Goal: Information Seeking & Learning: Find specific fact

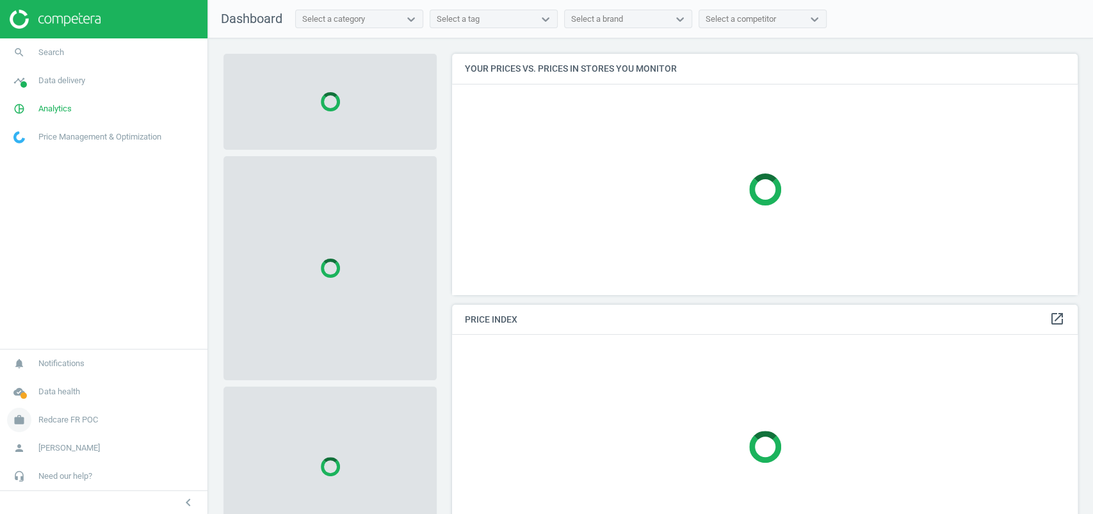
scroll to position [266, 638]
click at [98, 421] on span "Redcare FR POC" at bounding box center [68, 420] width 60 height 12
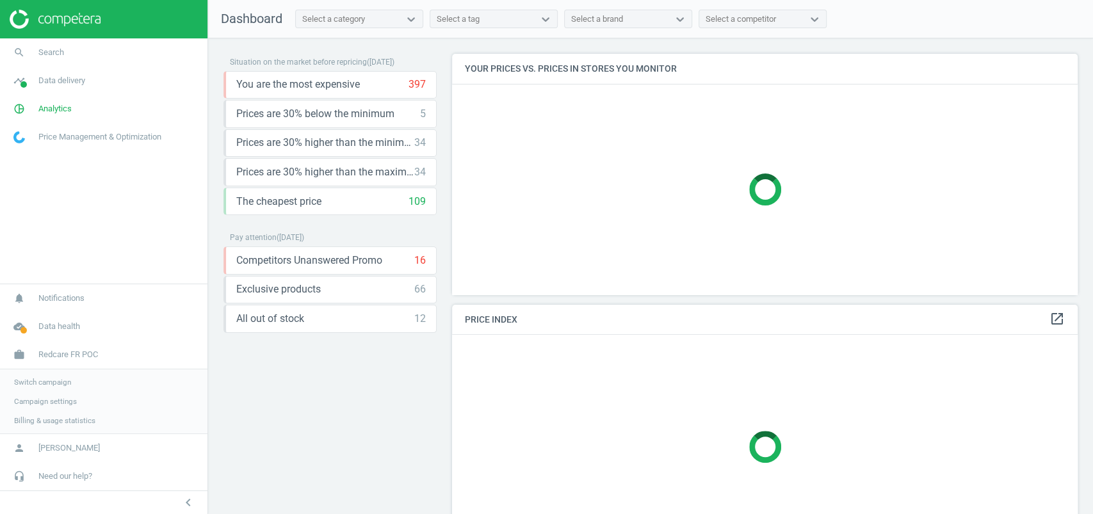
click at [55, 400] on span "Campaign settings" at bounding box center [45, 401] width 63 height 10
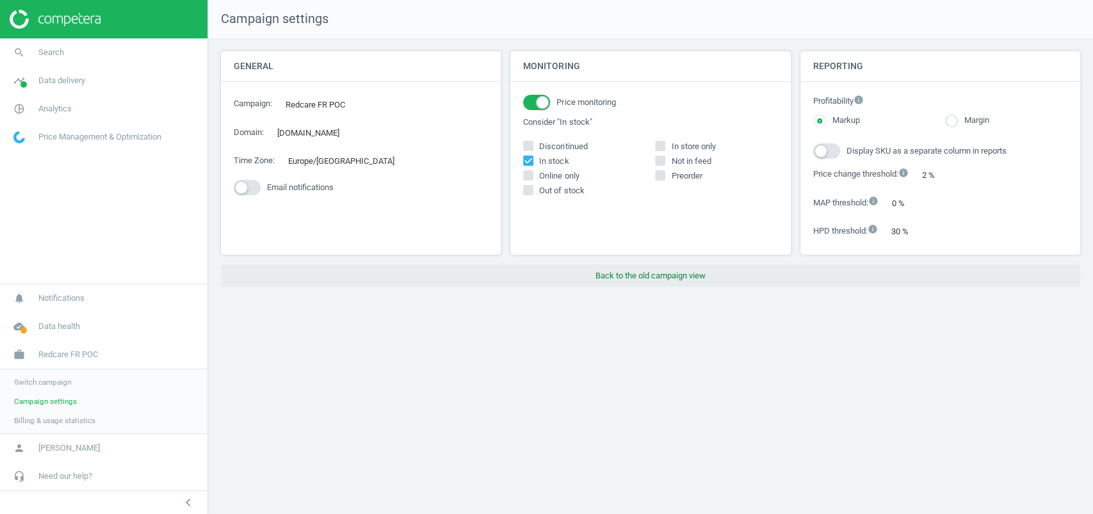
click at [701, 277] on button "Back to the old campaign view" at bounding box center [650, 275] width 859 height 23
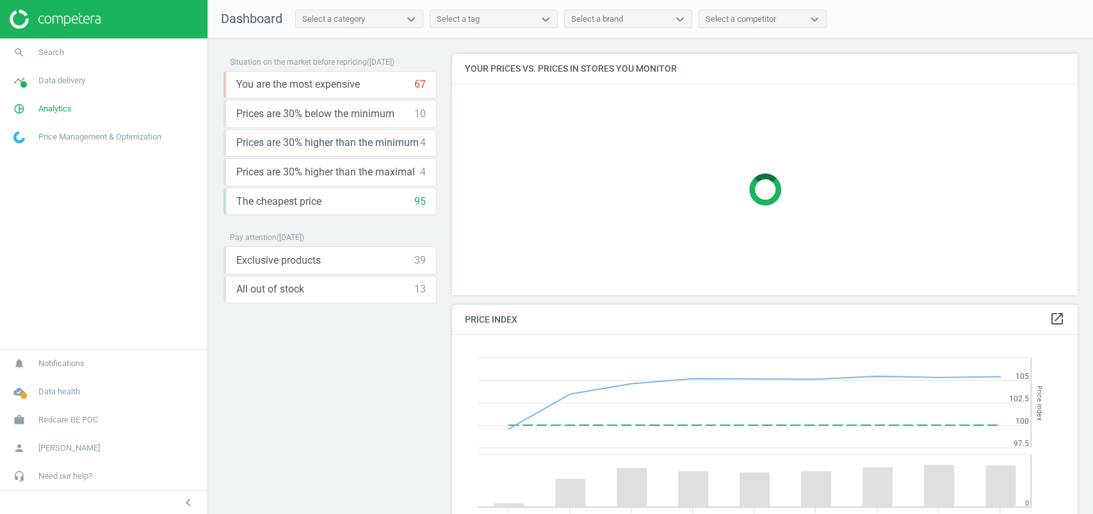
scroll to position [320, 638]
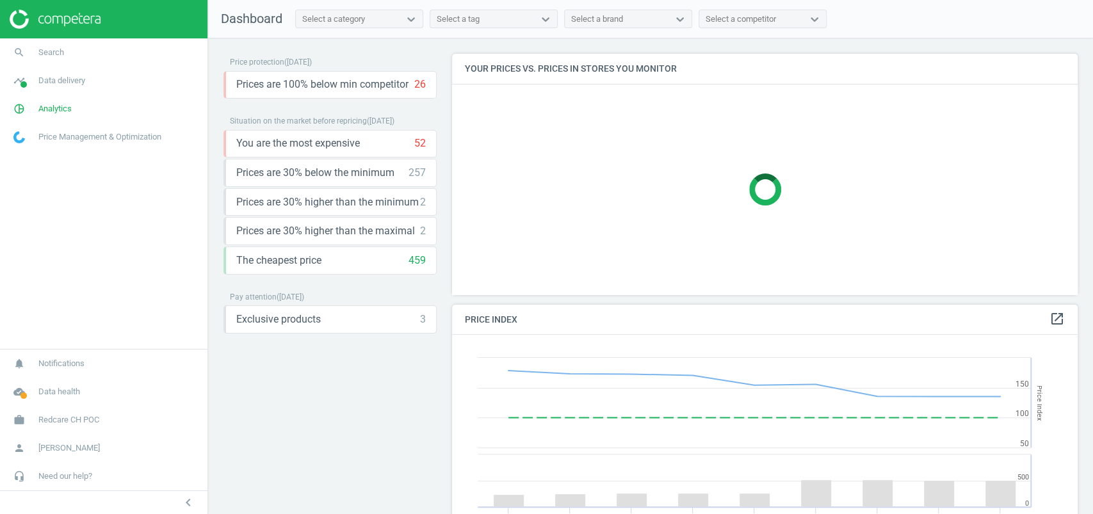
scroll to position [320, 638]
click at [48, 425] on span "Redcare CH POC" at bounding box center [68, 420] width 61 height 12
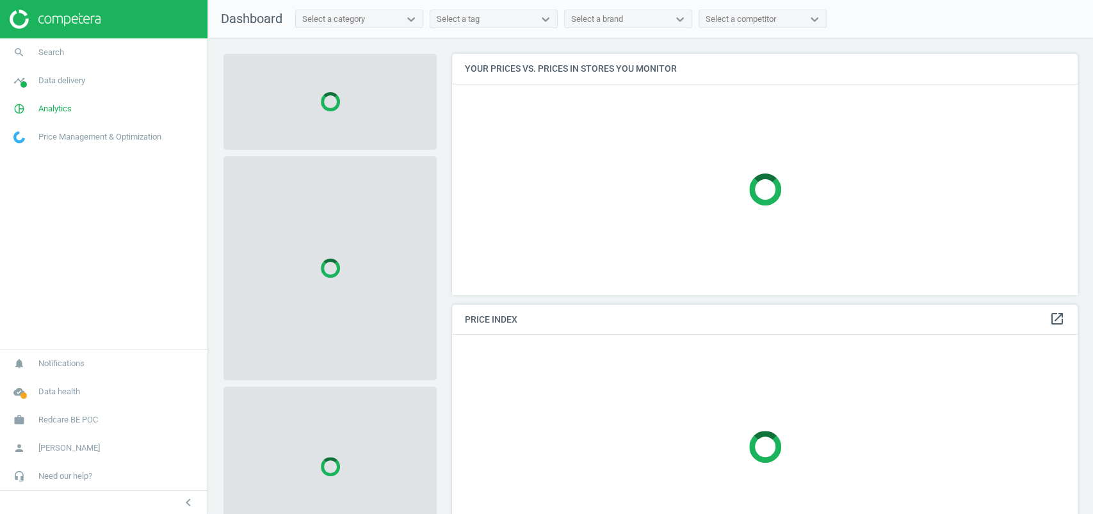
scroll to position [266, 638]
click at [51, 115] on link "pie_chart_outlined Analytics" at bounding box center [103, 109] width 207 height 28
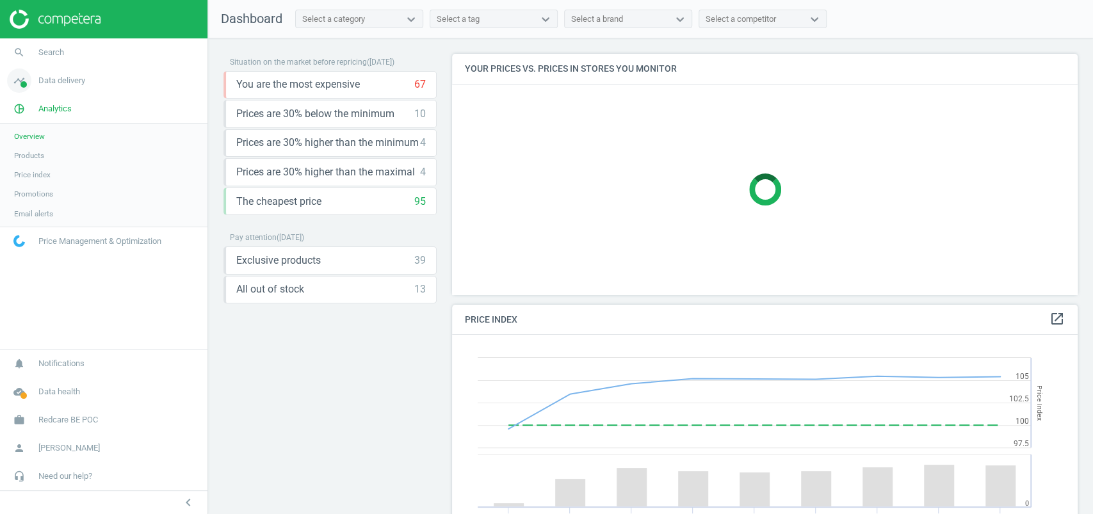
scroll to position [320, 638]
click at [84, 92] on link "timeline Data delivery" at bounding box center [103, 81] width 207 height 28
click at [35, 217] on link "Scanning configuration" at bounding box center [103, 224] width 207 height 19
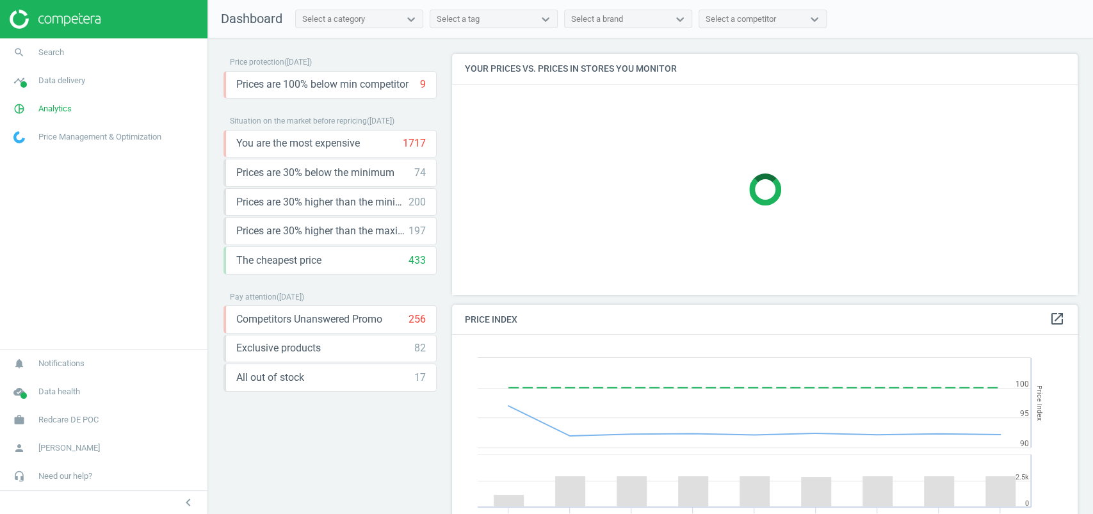
scroll to position [320, 638]
click at [52, 97] on link "pie_chart_outlined Analytics" at bounding box center [103, 109] width 207 height 28
click at [54, 93] on link "timeline Data delivery" at bounding box center [103, 81] width 207 height 28
click at [60, 225] on span "Scanning configuration" at bounding box center [52, 224] width 76 height 10
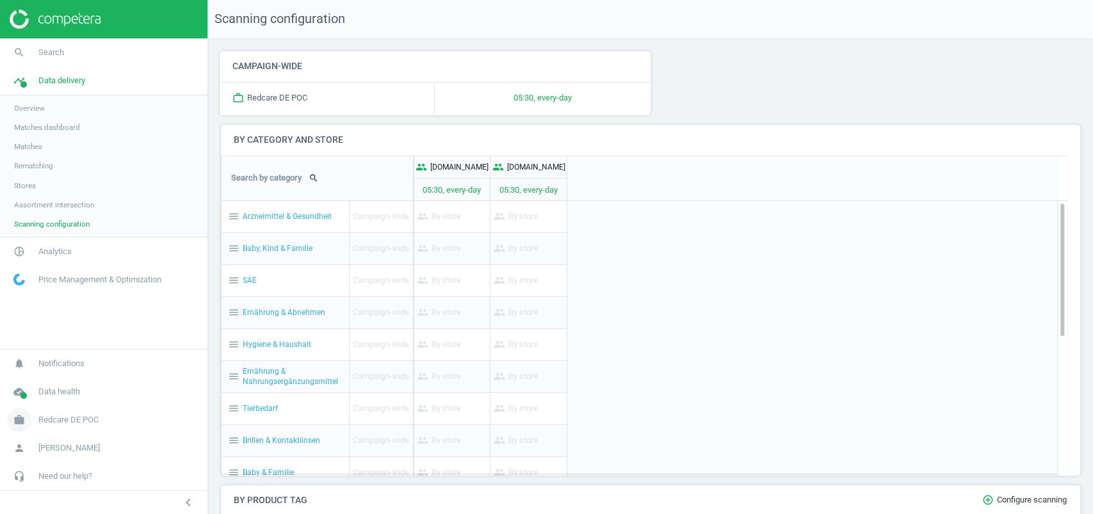
click at [72, 421] on span "Redcare DE POC" at bounding box center [68, 420] width 60 height 12
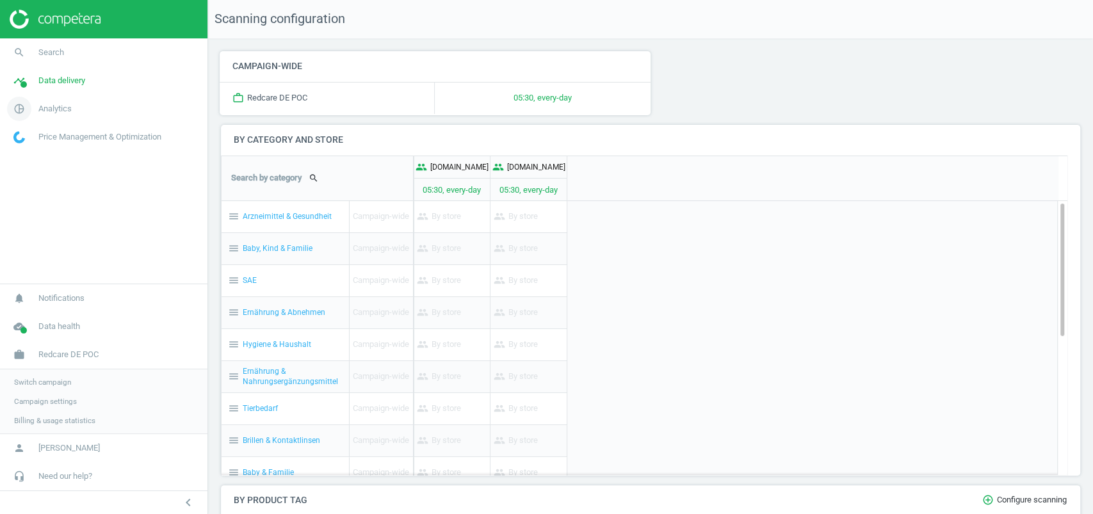
click at [64, 95] on link "pie_chart_outlined Analytics" at bounding box center [103, 109] width 207 height 28
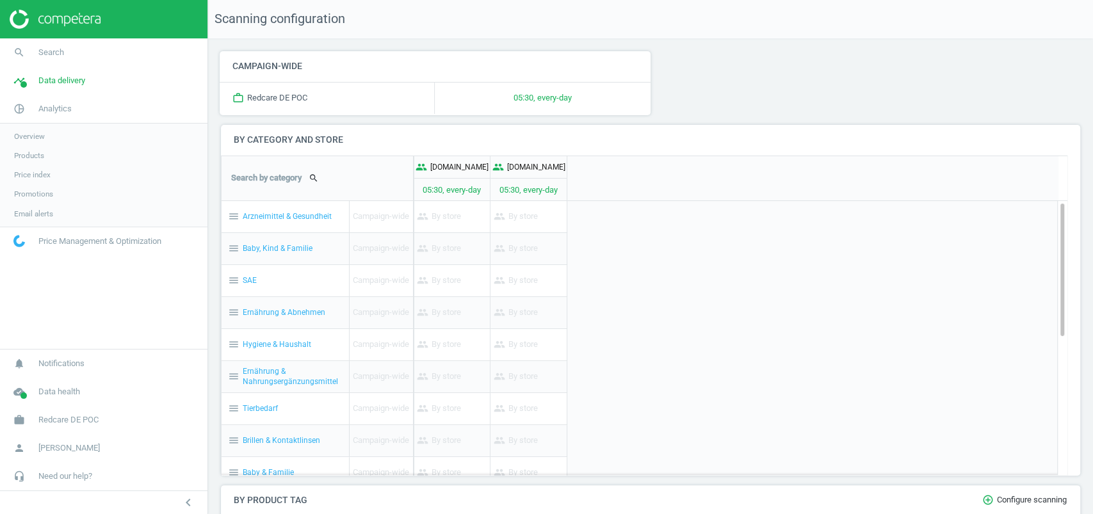
click at [44, 153] on span "Products" at bounding box center [29, 155] width 30 height 10
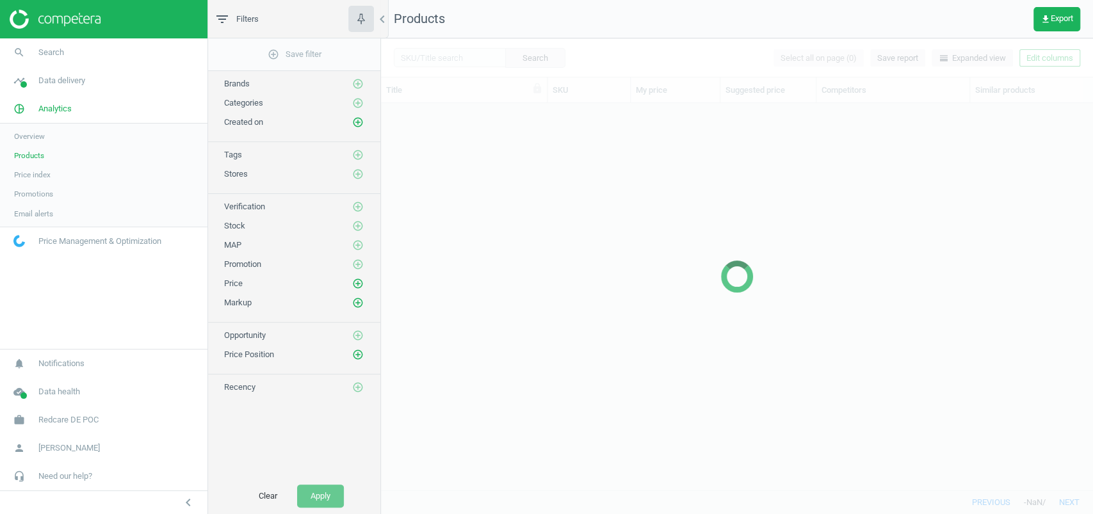
scroll to position [361, 699]
click at [435, 45] on div at bounding box center [737, 276] width 712 height 476
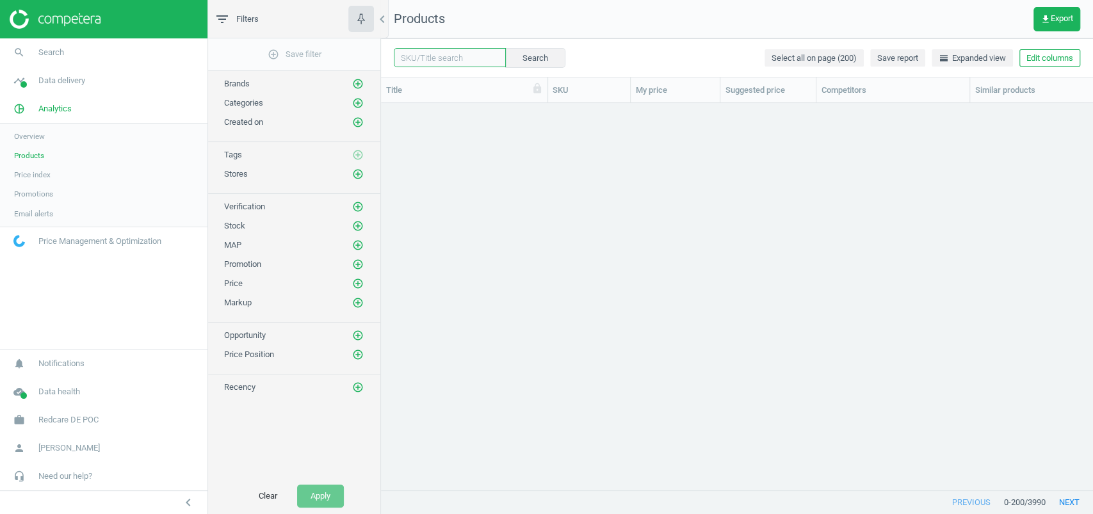
click at [437, 51] on input "text" at bounding box center [450, 57] width 112 height 19
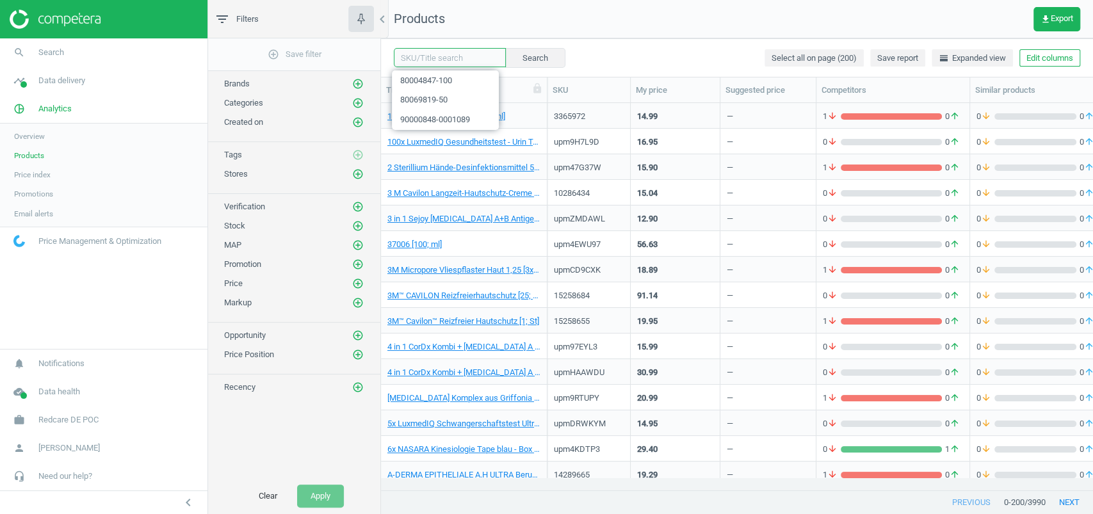
paste input "8107105"
type input "8107105"
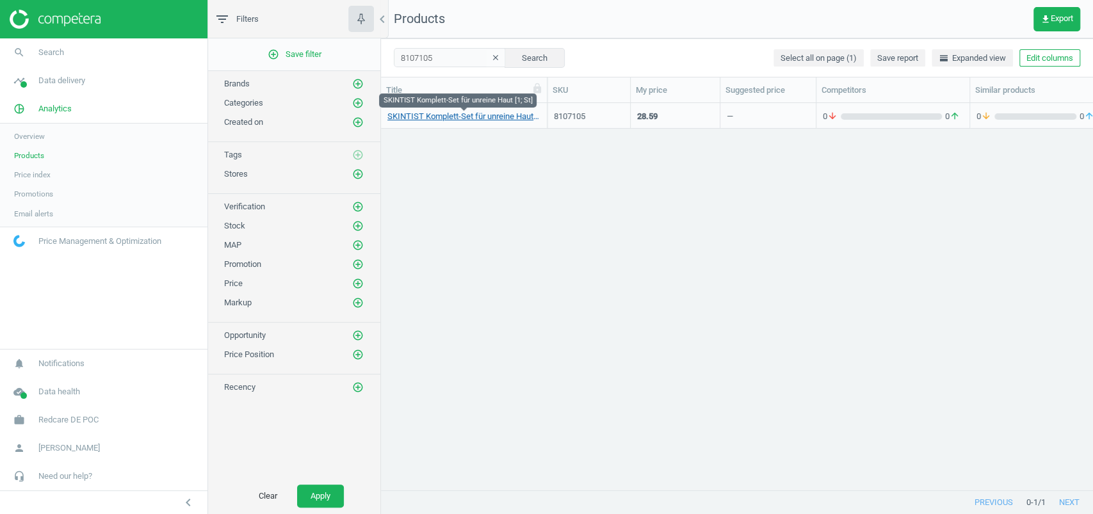
click at [497, 115] on link "SKINTIST Komplett-Set für unreine Haut [1; St]" at bounding box center [463, 117] width 153 height 12
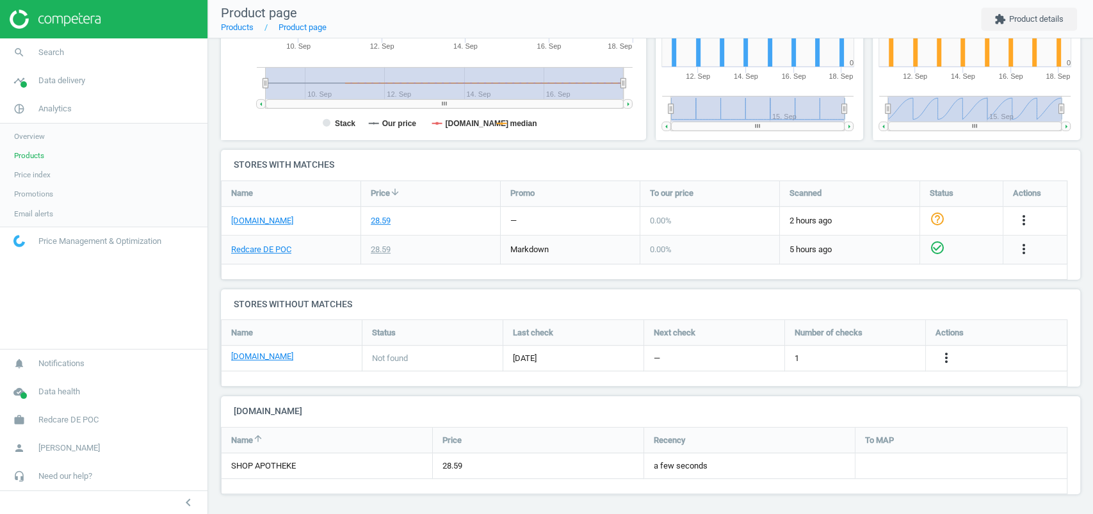
scroll to position [312, 0]
click at [384, 218] on div "28.59" at bounding box center [381, 219] width 20 height 12
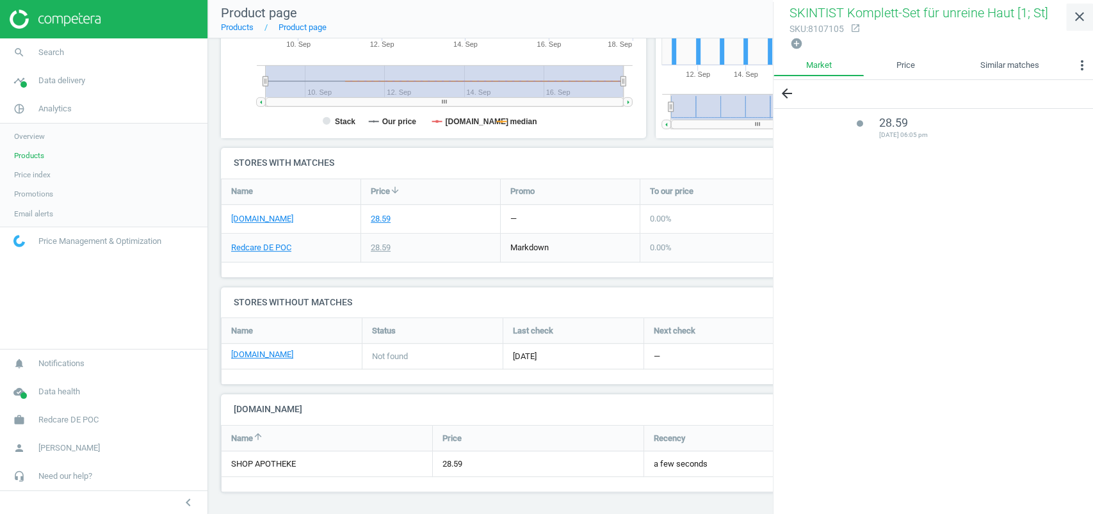
click at [1080, 22] on icon "close" at bounding box center [1079, 16] width 15 height 15
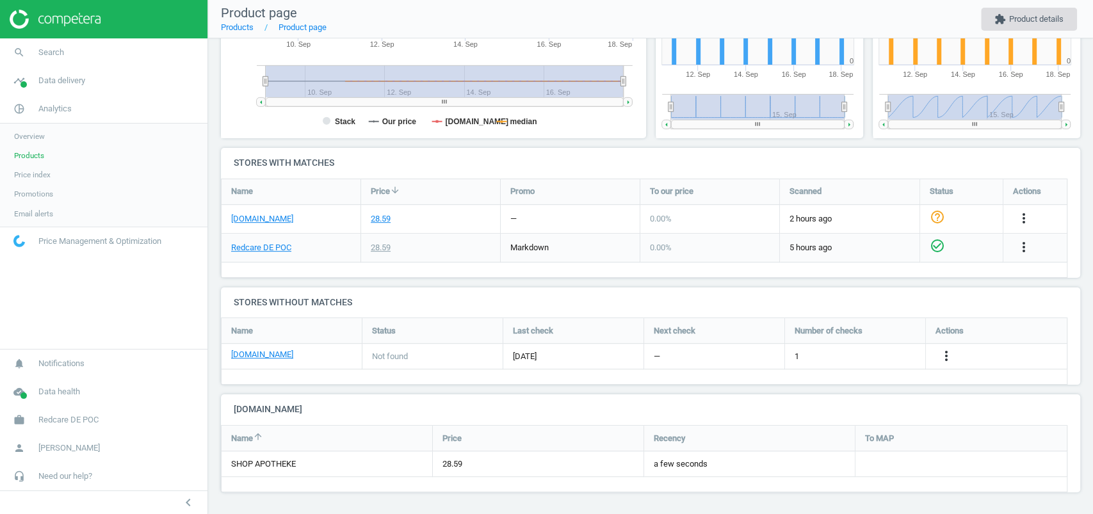
click at [1051, 15] on button "extension Product details" at bounding box center [1029, 19] width 96 height 23
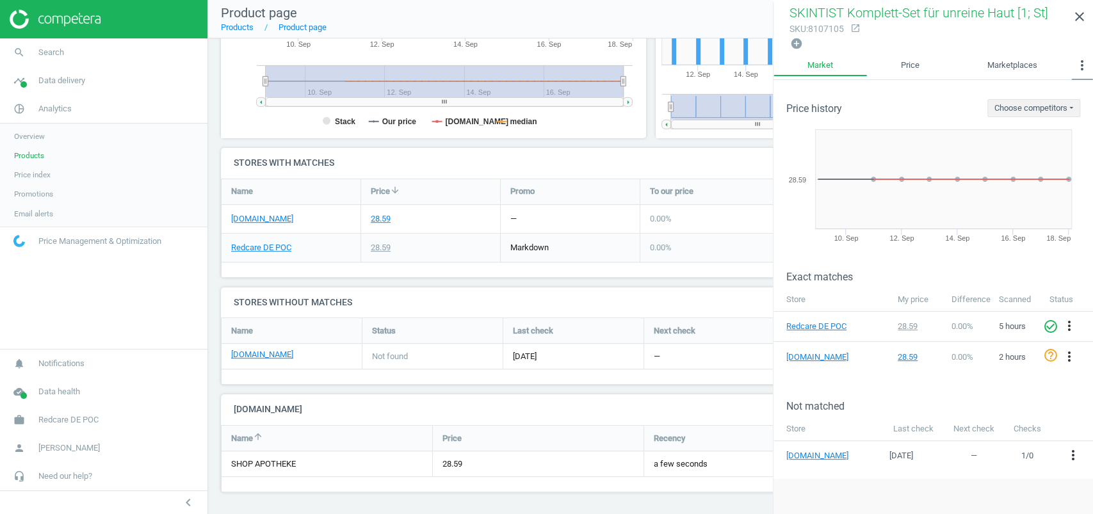
click at [1073, 68] on button "more_vert" at bounding box center [1082, 67] width 22 height 26
click at [1062, 92] on button "Similar matches" at bounding box center [1051, 92] width 84 height 15
